Goal: Check status: Check status

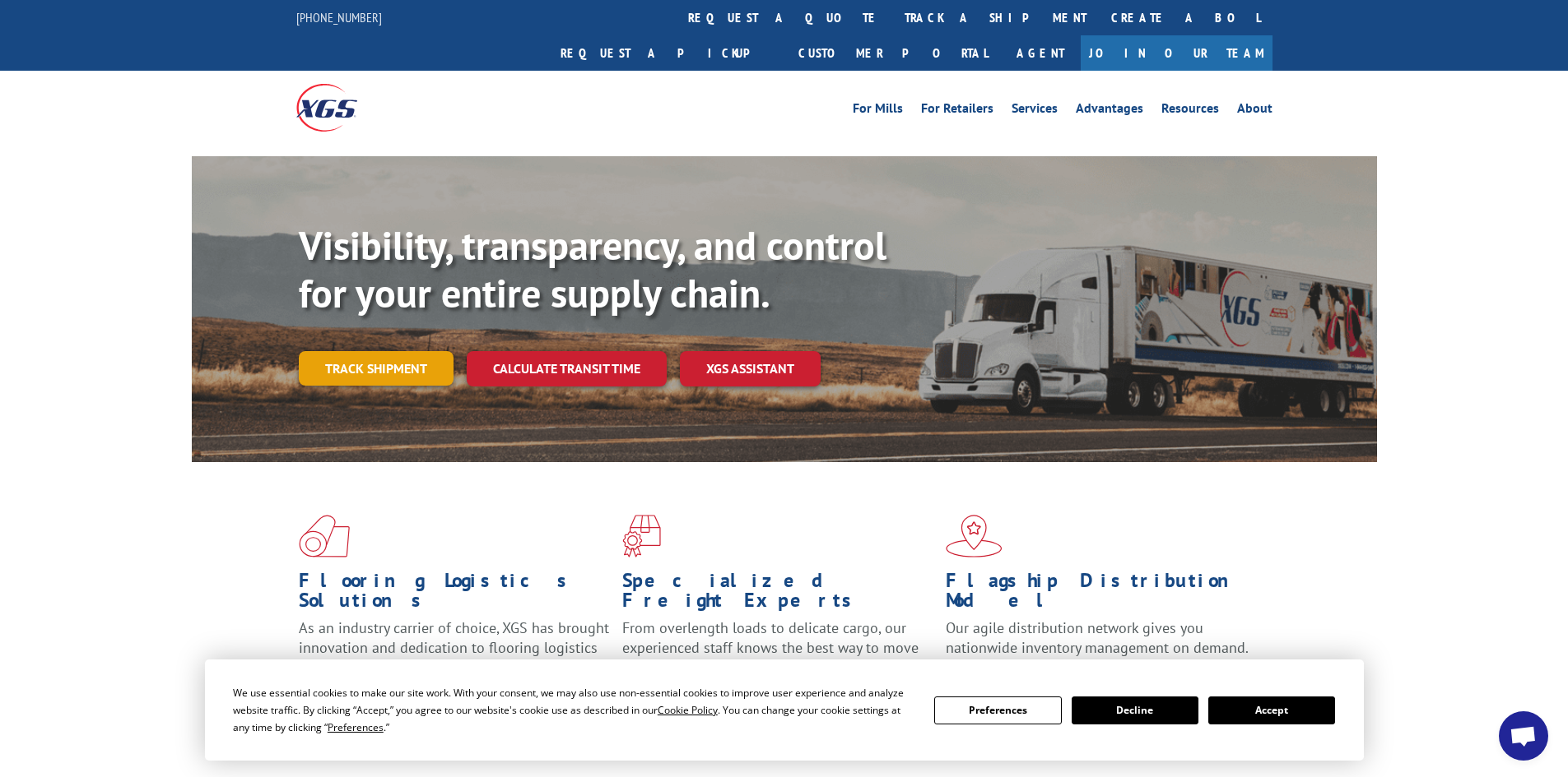
click at [358, 351] on link "Track shipment" at bounding box center [376, 368] width 155 height 35
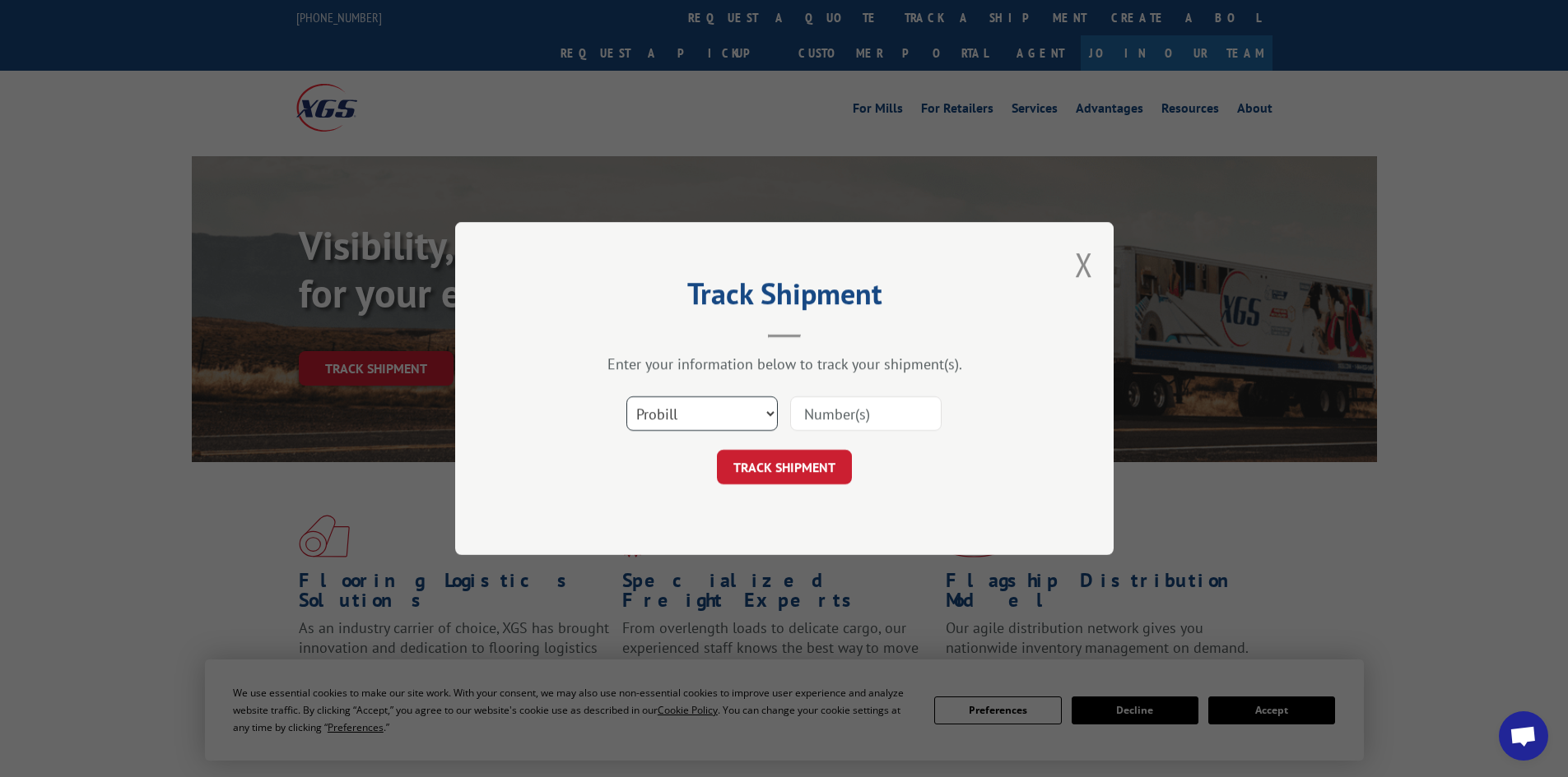
click at [765, 420] on select "Select category... Probill BOL PO" at bounding box center [703, 414] width 152 height 35
select select "bol"
click at [627, 397] on select "Select category... Probill BOL PO" at bounding box center [703, 414] width 152 height 35
click at [824, 419] on input at bounding box center [865, 414] width 152 height 35
type input "7077595"
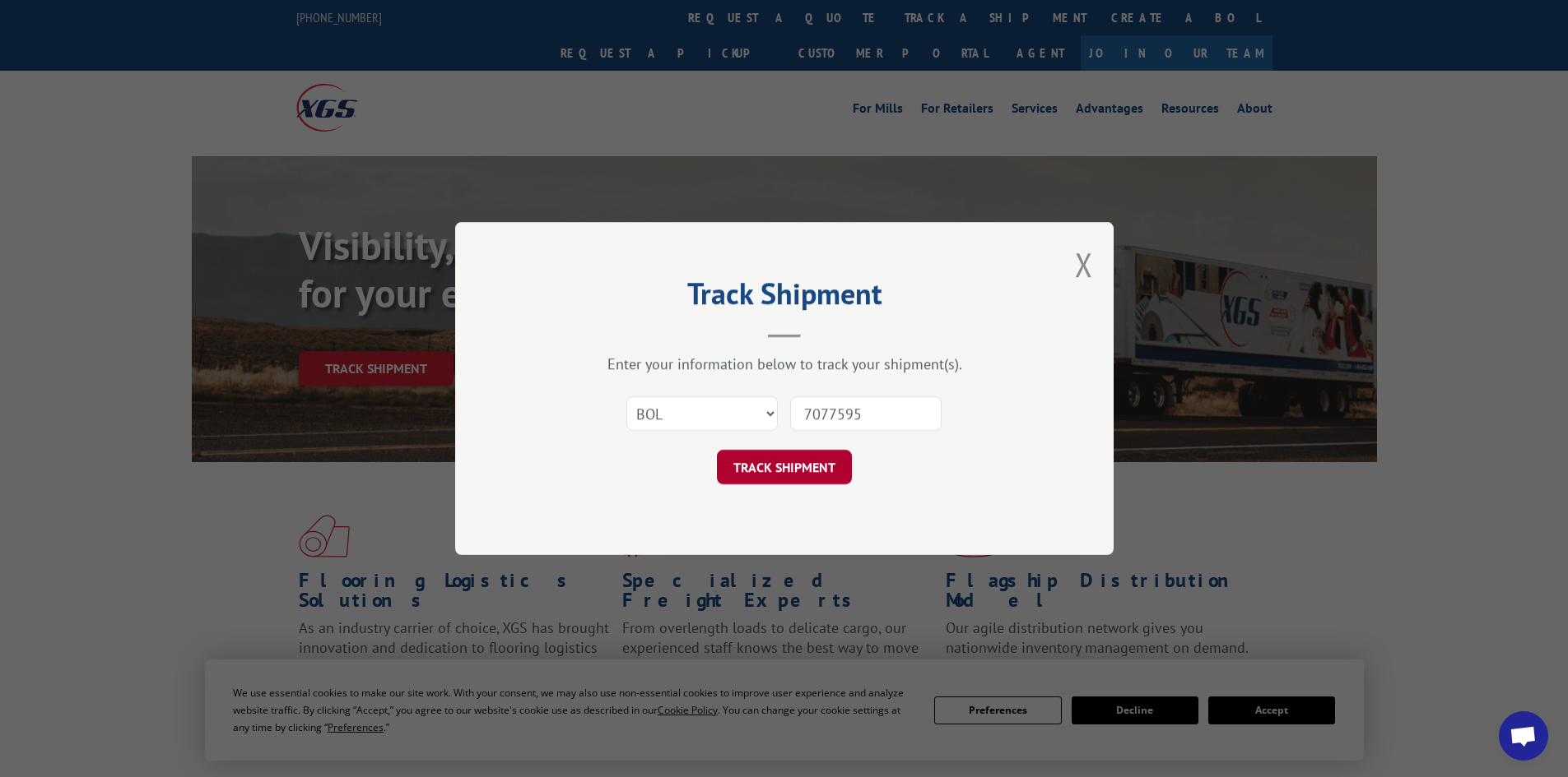
click at [756, 464] on button "TRACK SHIPMENT" at bounding box center [784, 467] width 135 height 35
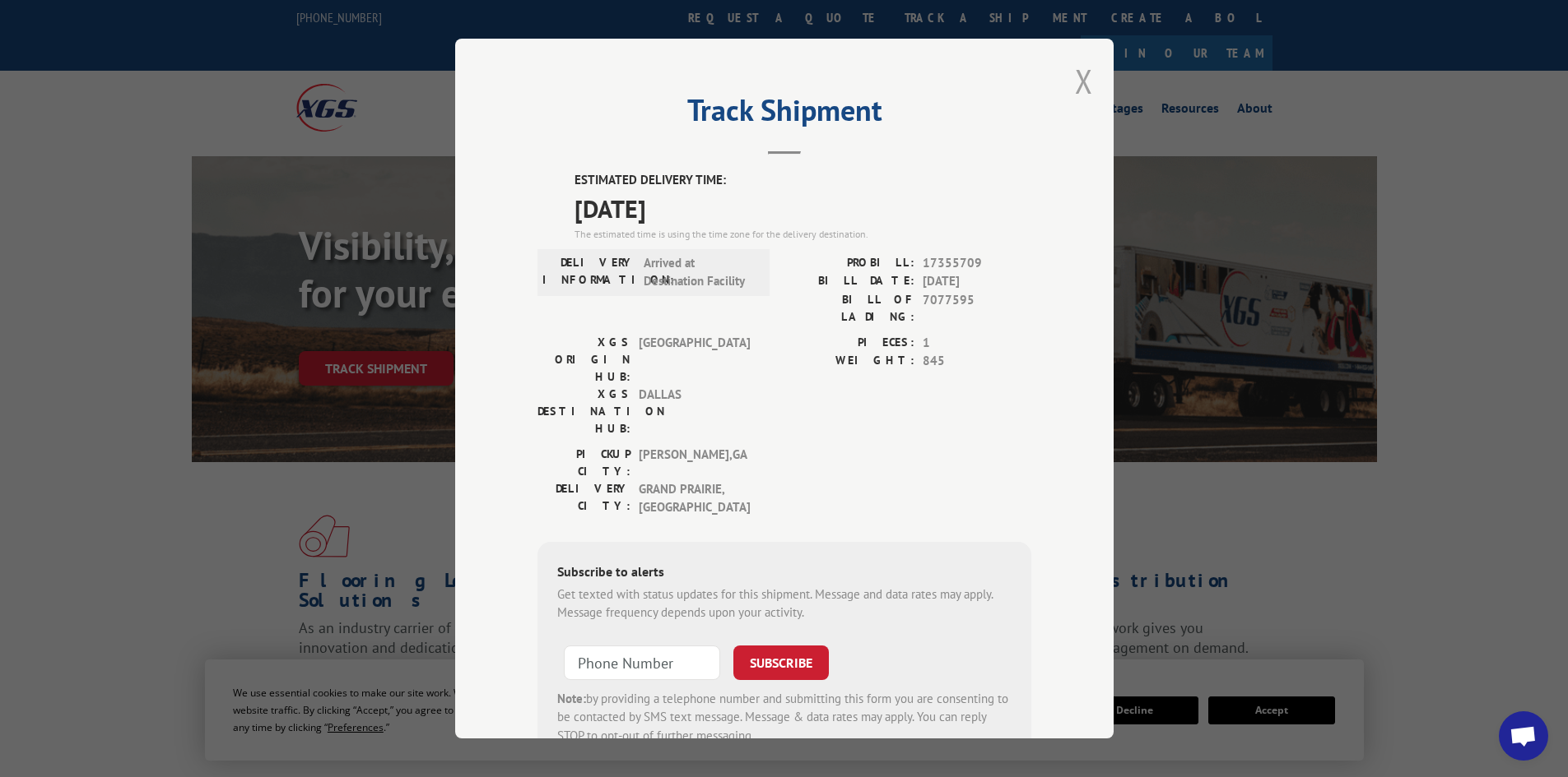
click at [1078, 81] on button "Close modal" at bounding box center [1083, 81] width 18 height 44
